Goal: Task Accomplishment & Management: Use online tool/utility

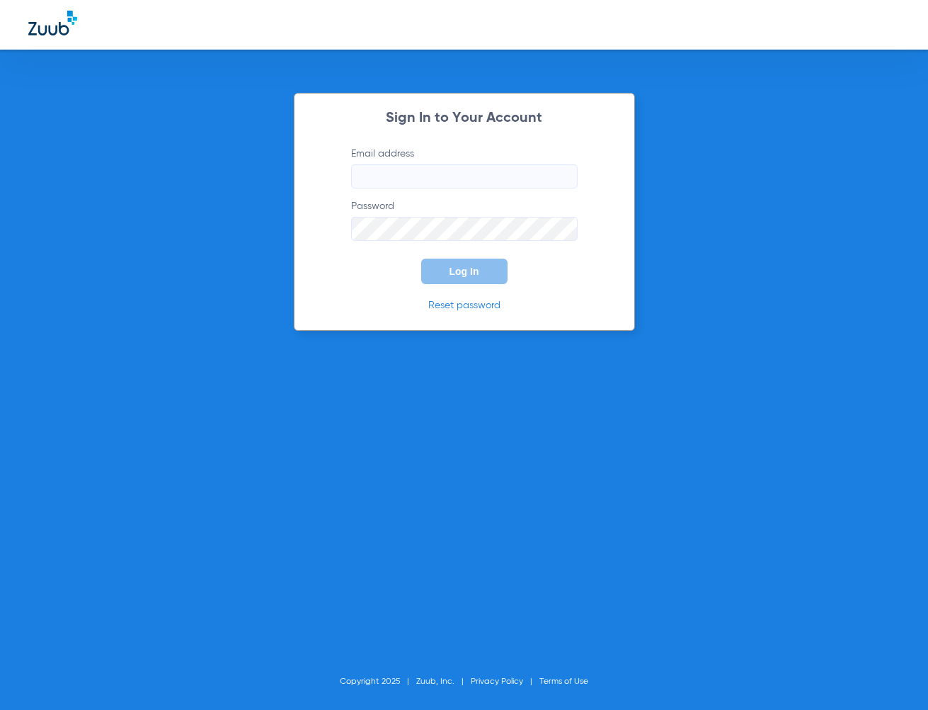
type input "[EMAIL_ADDRESS][DOMAIN_NAME]"
click at [462, 275] on span "Log In" at bounding box center [465, 271] width 30 height 11
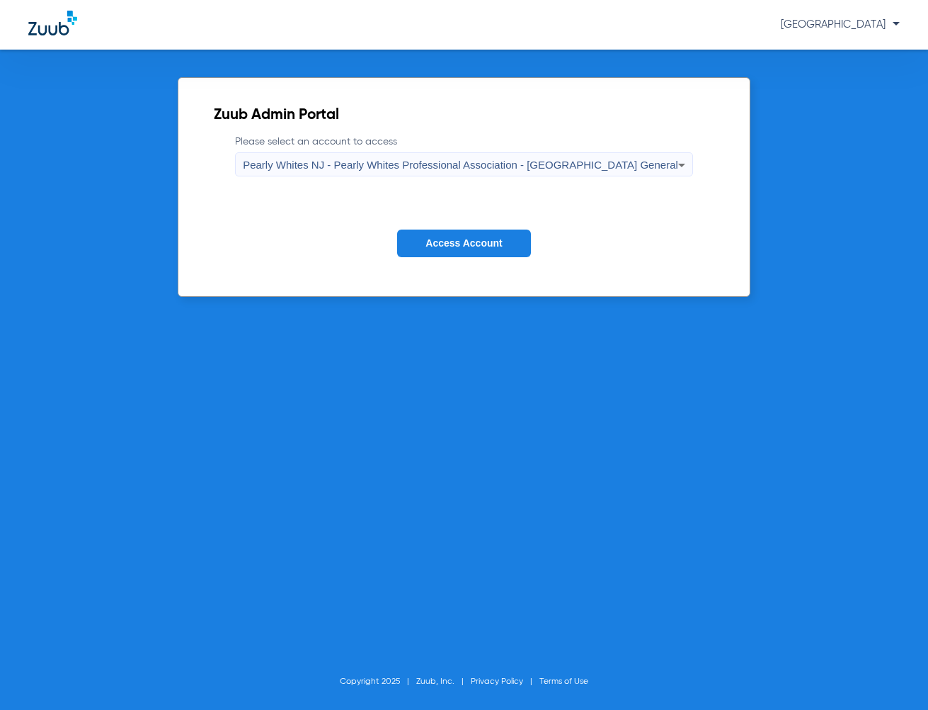
click at [501, 245] on span "Access Account" at bounding box center [464, 242] width 76 height 11
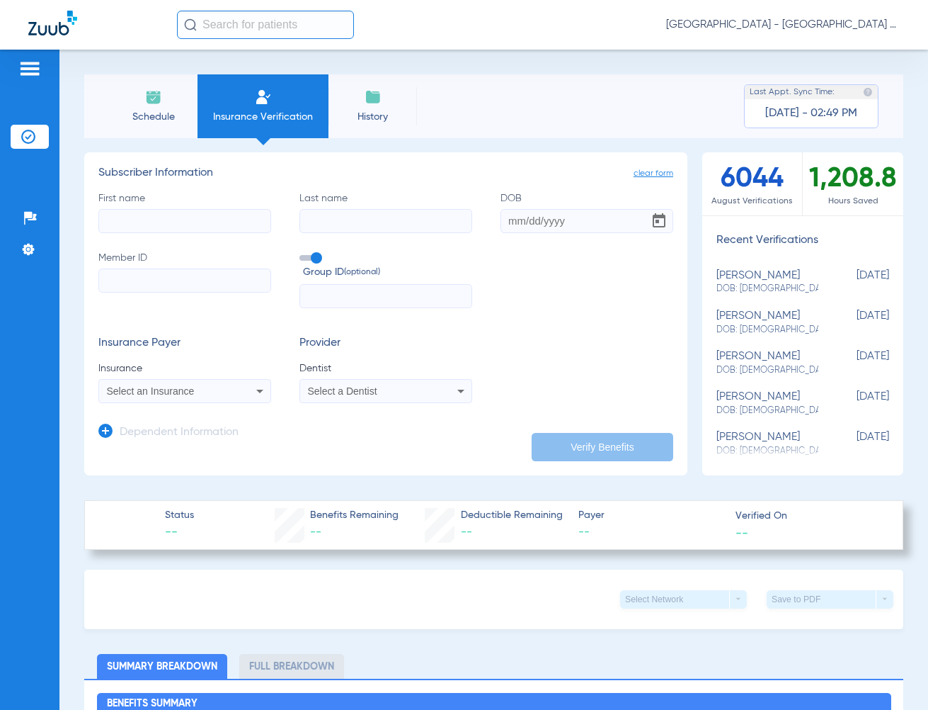
click at [226, 27] on input "text" at bounding box center [265, 25] width 177 height 28
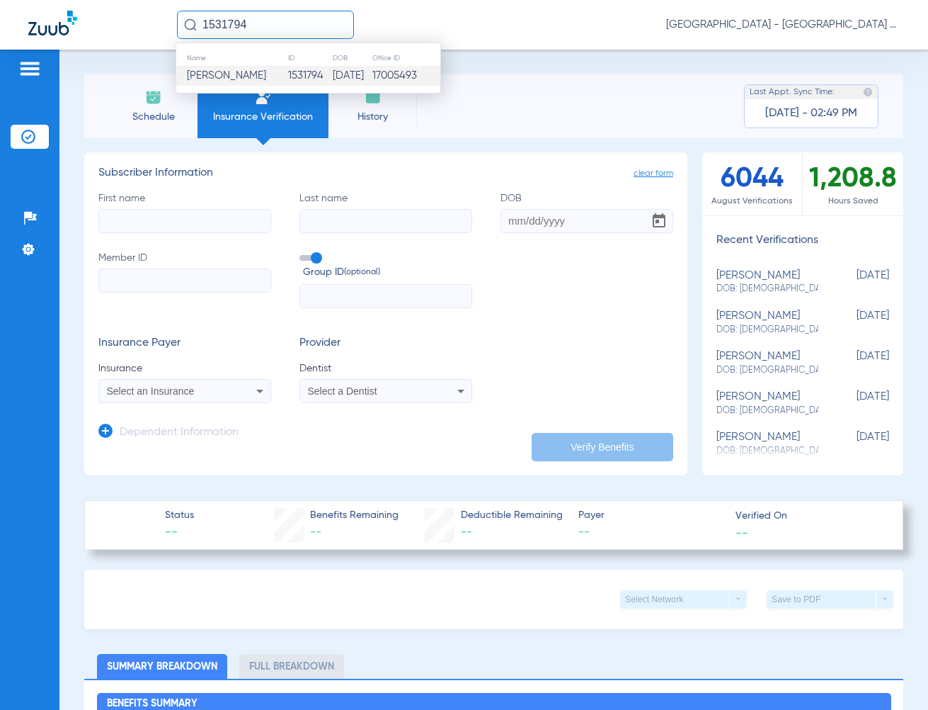
type input "1531794"
click at [237, 77] on span "[PERSON_NAME]" at bounding box center [226, 75] width 79 height 11
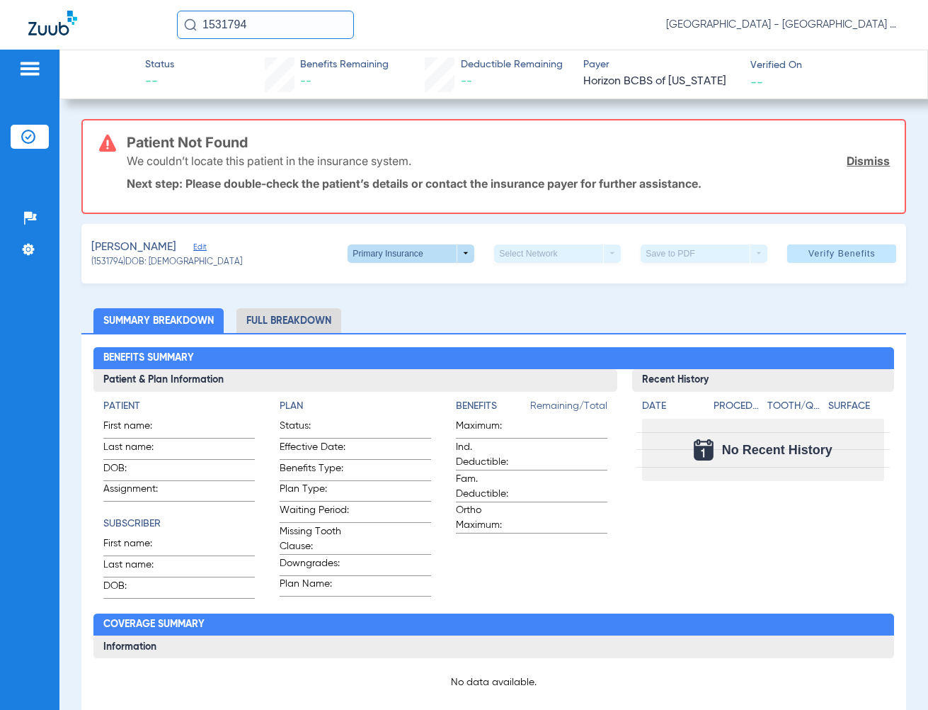
click at [452, 254] on span at bounding box center [411, 253] width 127 height 18
click at [403, 306] on span "Secondary Insurance" at bounding box center [396, 309] width 93 height 10
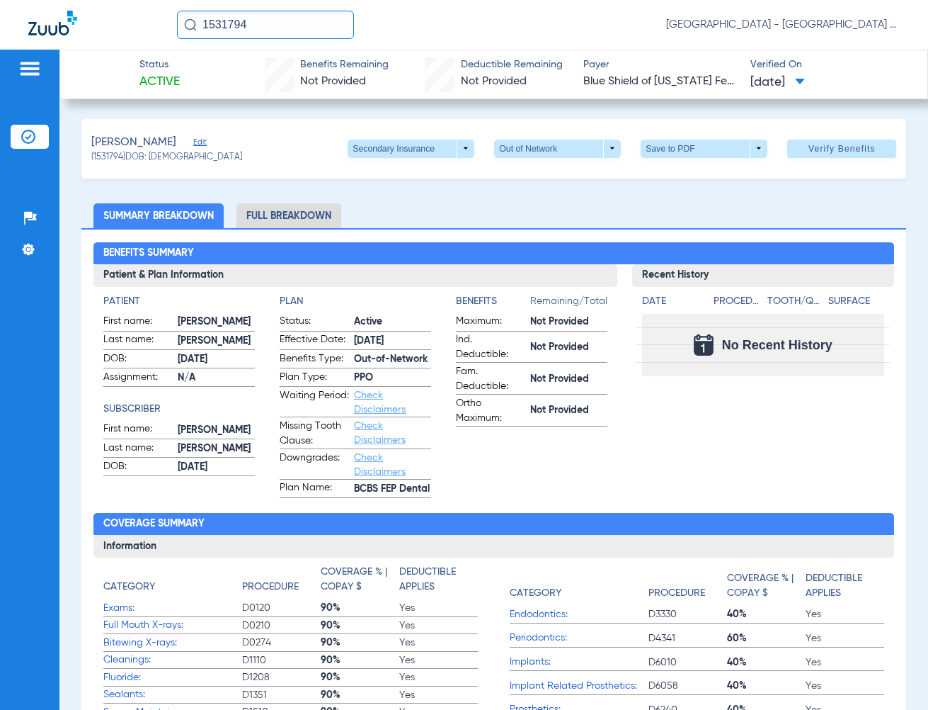
click at [266, 224] on li "Full Breakdown" at bounding box center [289, 215] width 105 height 25
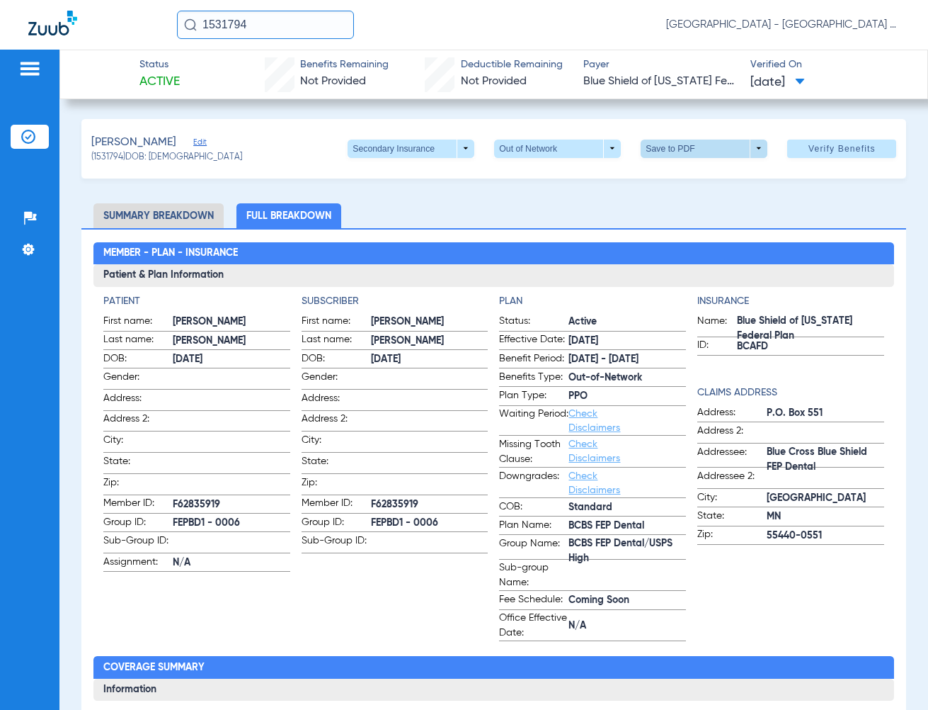
click at [756, 146] on span at bounding box center [704, 148] width 127 height 18
click at [706, 178] on span "Save to PDF" at bounding box center [699, 176] width 56 height 10
